Goal: Task Accomplishment & Management: Manage account settings

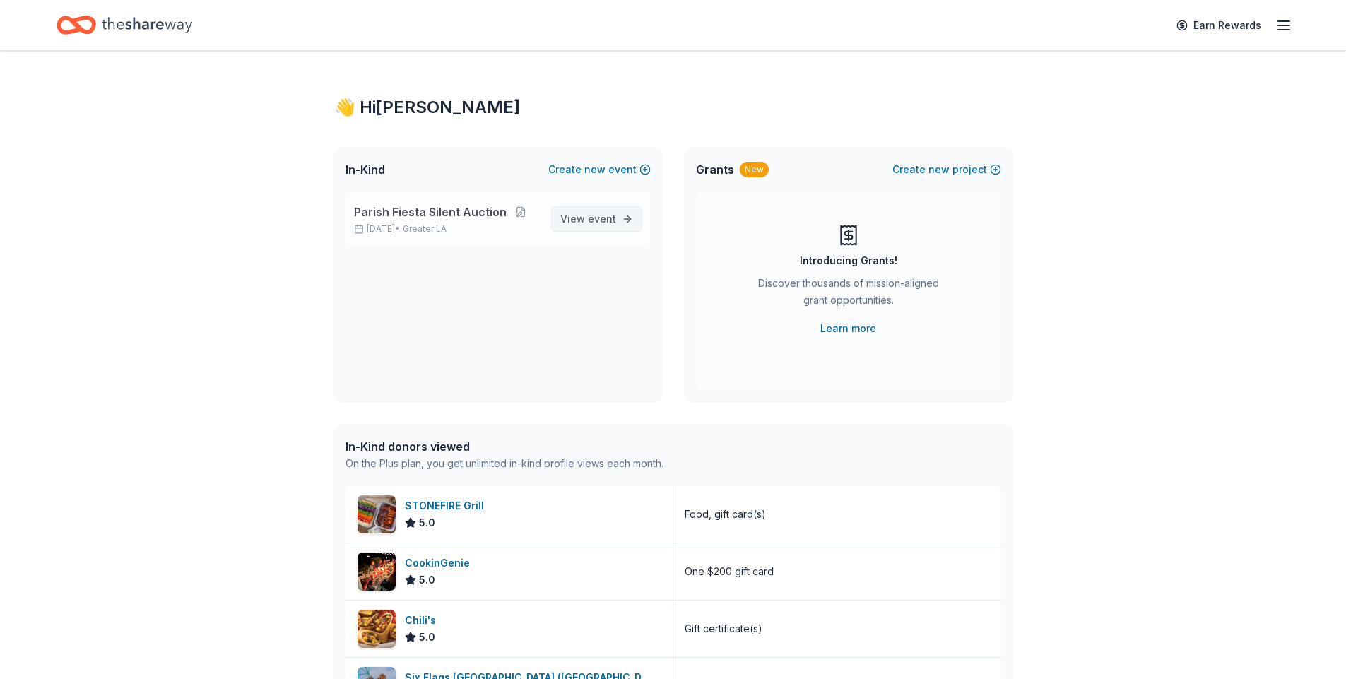
click at [596, 220] on span "event" at bounding box center [602, 219] width 28 height 12
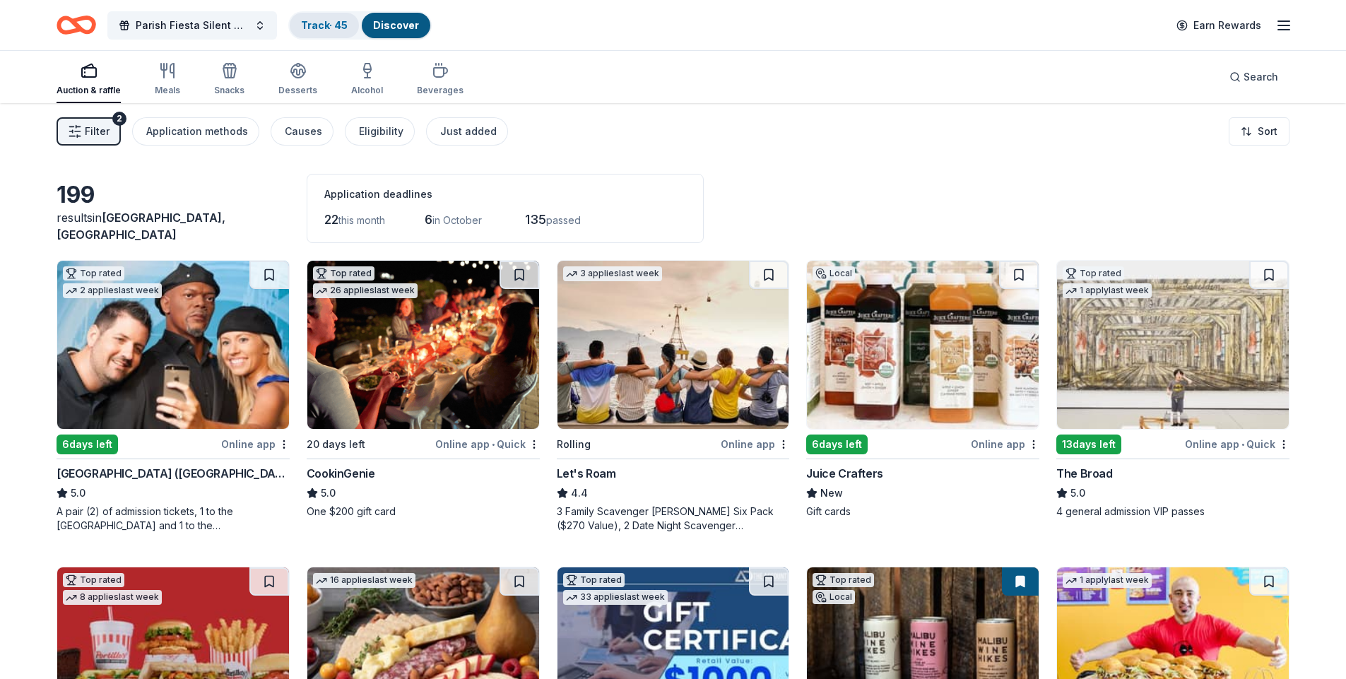
click at [319, 21] on link "Track · 45" at bounding box center [324, 25] width 47 height 12
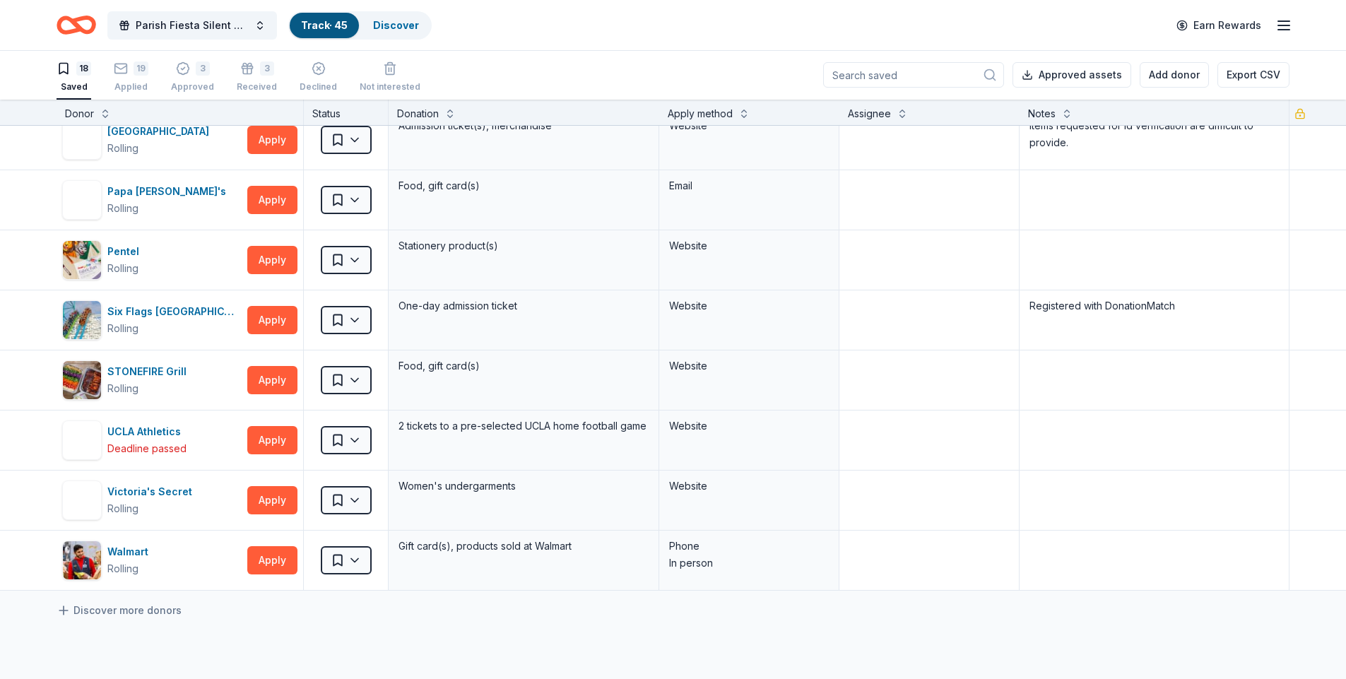
scroll to position [636, 0]
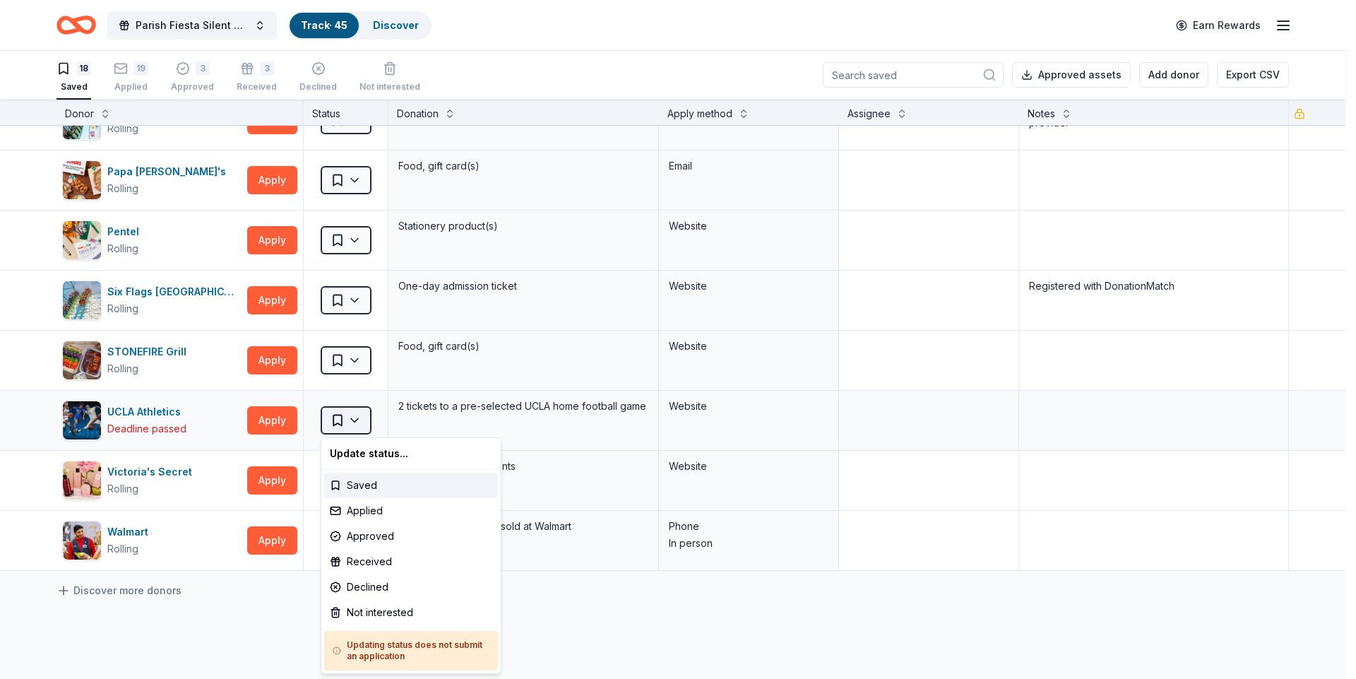
click at [356, 422] on html "Parish Fiesta Silent Auction Track · 45 Discover Earn Rewards 18 Saved 19 Appli…" at bounding box center [678, 338] width 1356 height 679
click at [370, 616] on div "Not interested" at bounding box center [411, 612] width 174 height 25
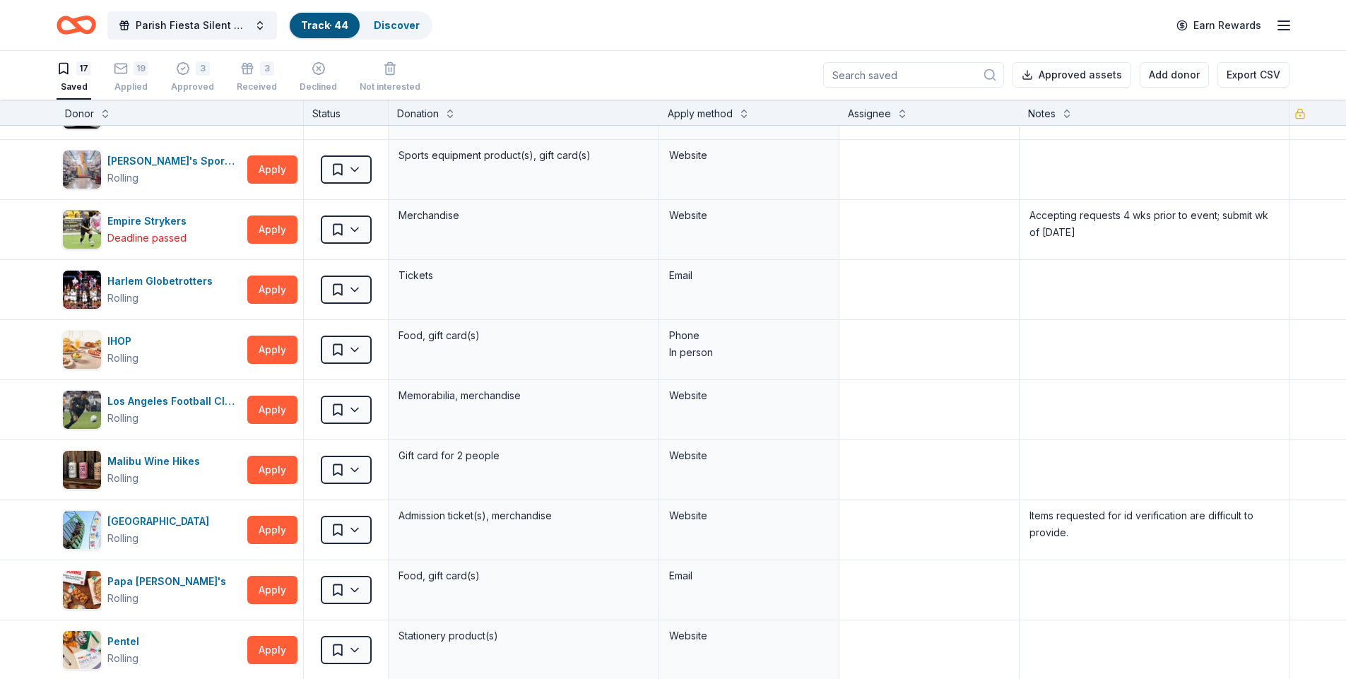
scroll to position [212, 0]
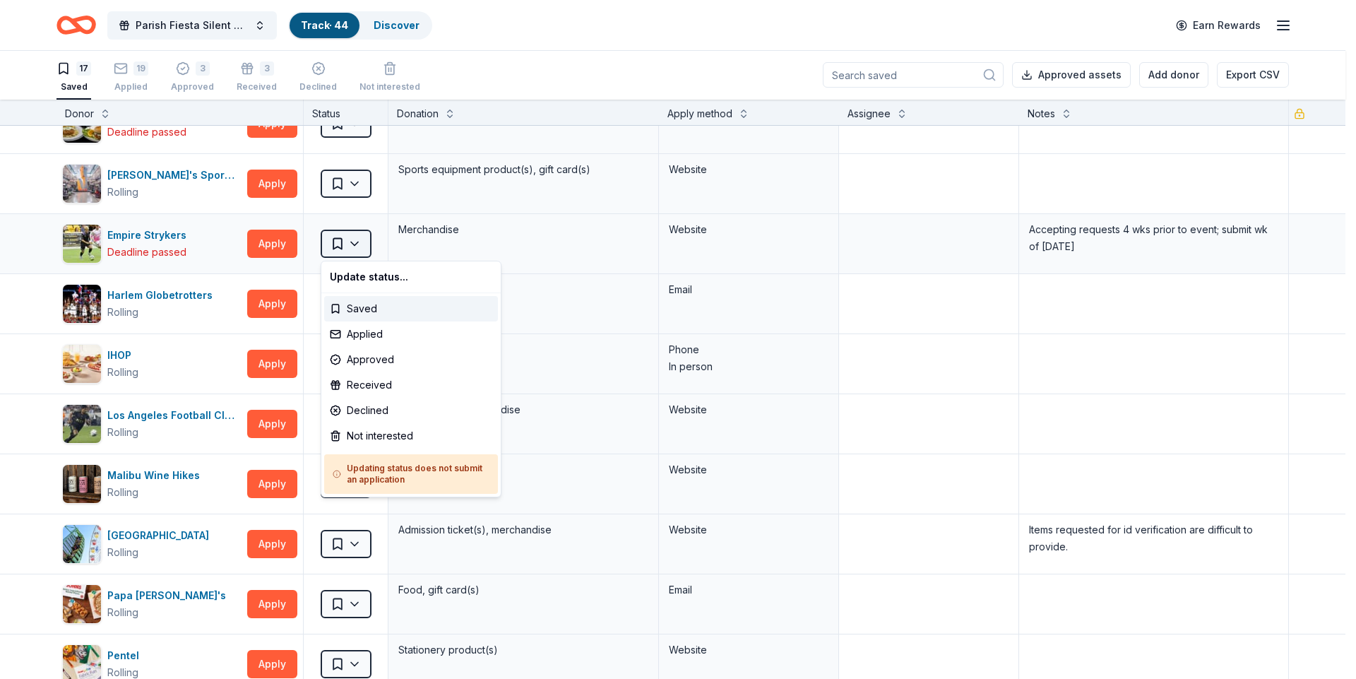
click at [355, 241] on html "Parish Fiesta Silent Auction Track · 44 Discover Earn Rewards 17 Saved 19 Appli…" at bounding box center [678, 338] width 1356 height 679
click at [346, 438] on div "Not interested" at bounding box center [411, 435] width 174 height 25
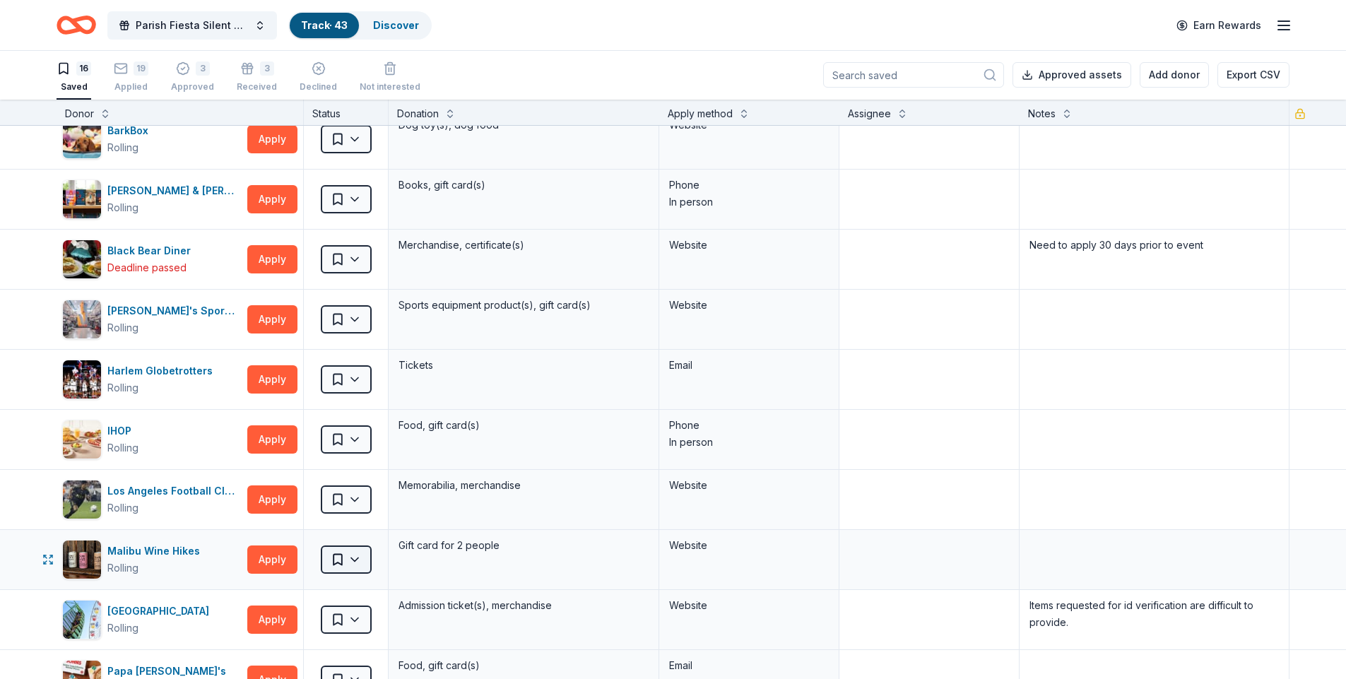
scroll to position [71, 0]
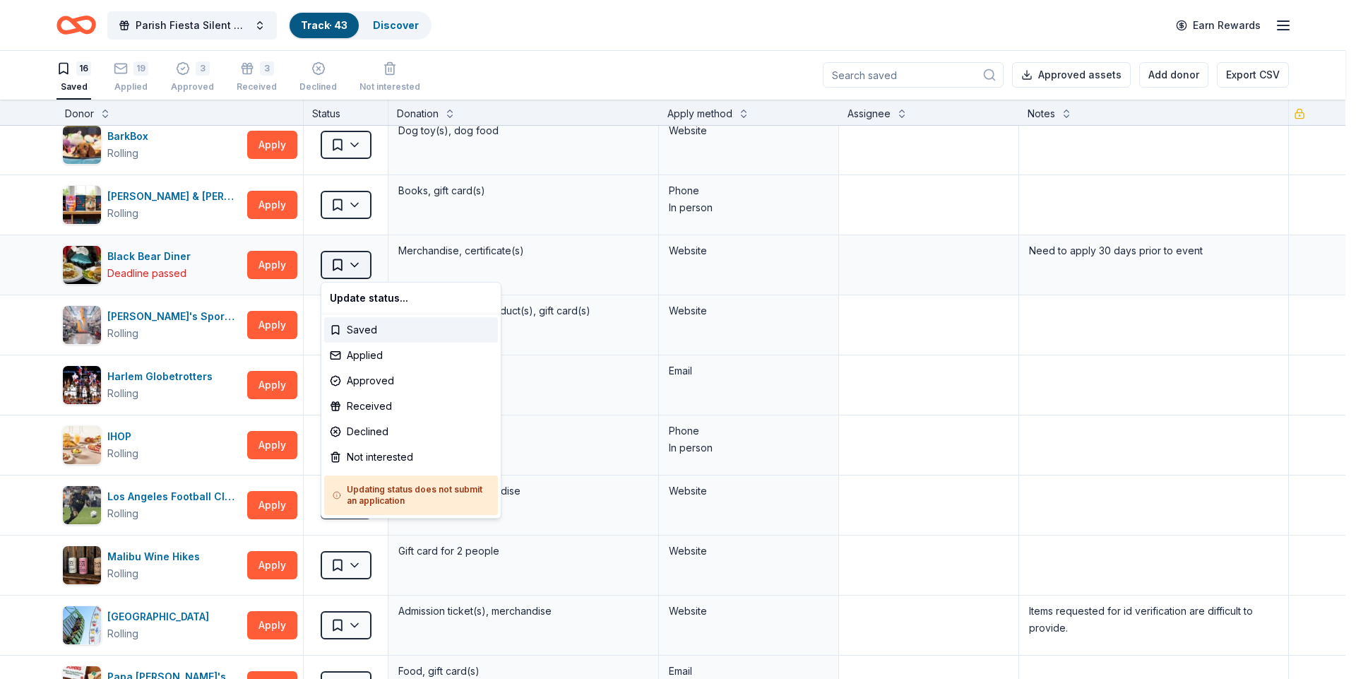
click at [350, 264] on html "Parish Fiesta Silent Auction Track · 43 Discover Earn Rewards 16 Saved 19 Appli…" at bounding box center [678, 338] width 1356 height 679
click at [378, 457] on div "Not interested" at bounding box center [411, 456] width 174 height 25
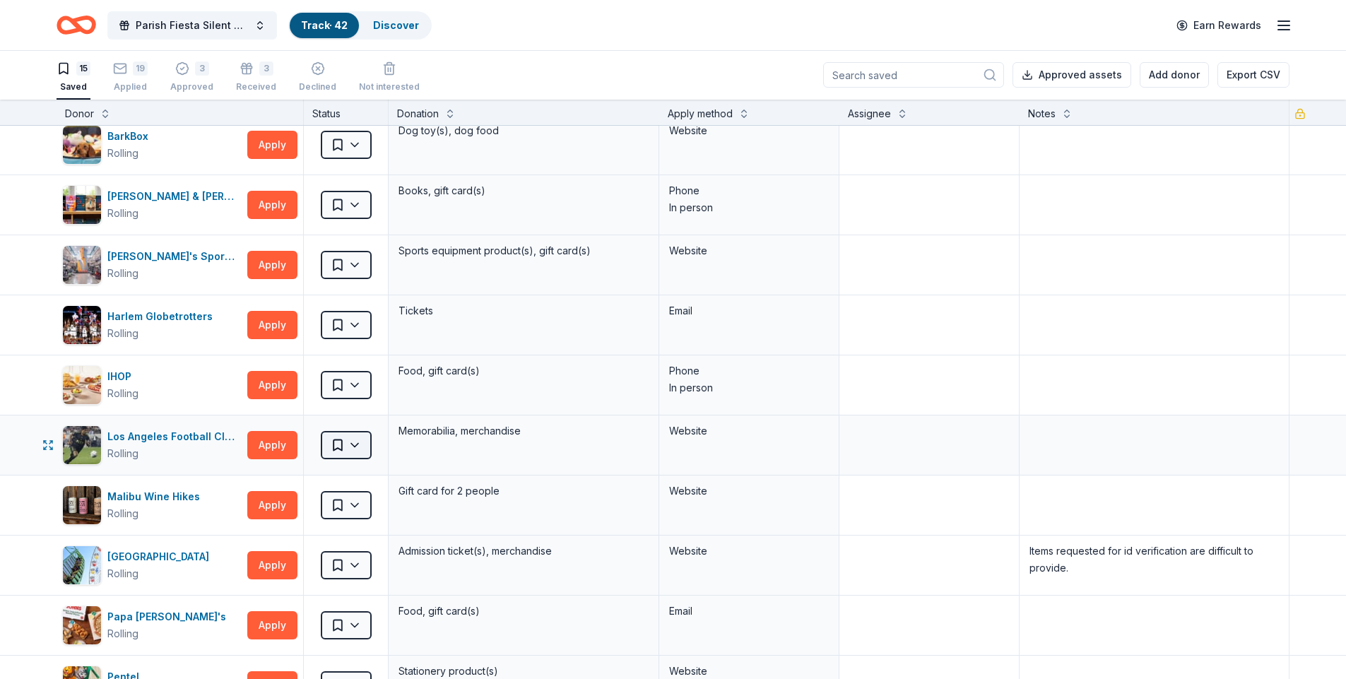
scroll to position [0, 0]
